Goal: Find specific page/section: Find specific page/section

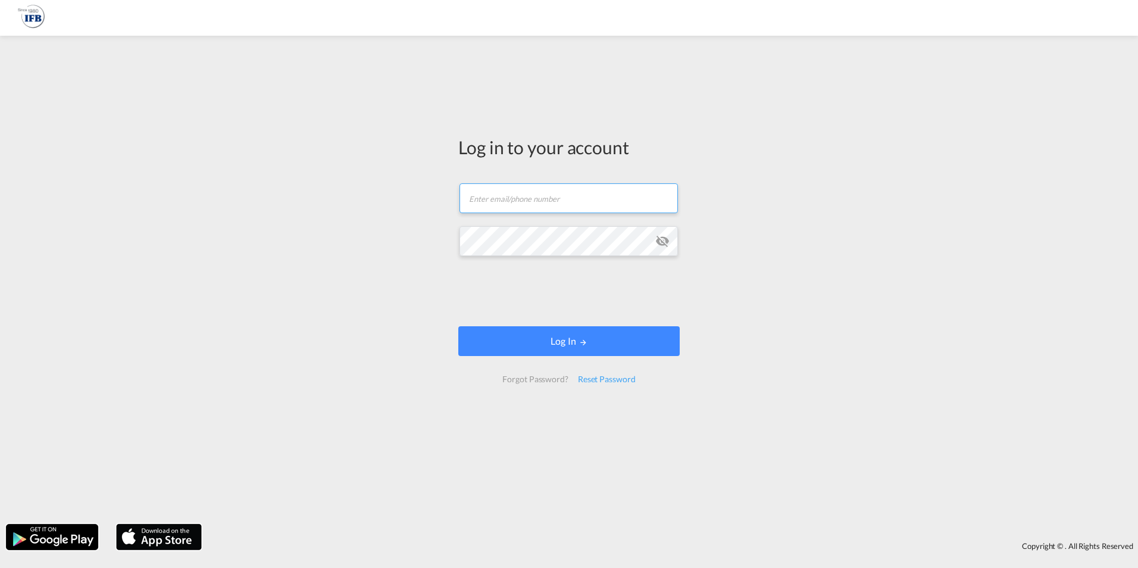
click at [540, 204] on input "text" at bounding box center [569, 198] width 219 height 30
type input "[PERSON_NAME][EMAIL_ADDRESS][PERSON_NAME][DOMAIN_NAME]"
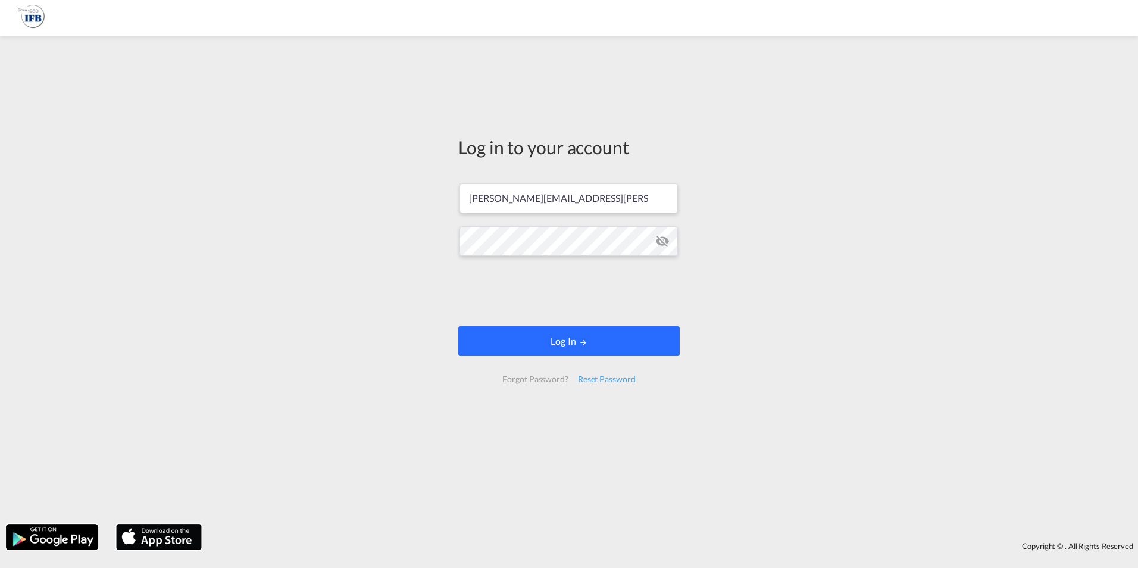
click at [570, 342] on button "Log In" at bounding box center [568, 341] width 221 height 30
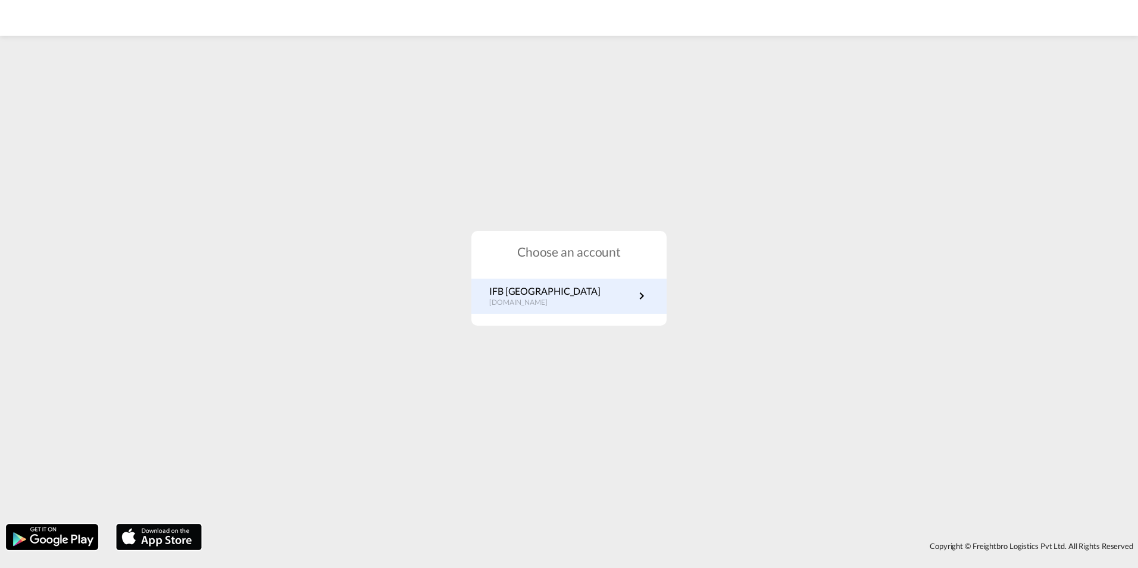
click at [564, 298] on link "IFB Germany [DOMAIN_NAME]" at bounding box center [569, 296] width 160 height 23
